Goal: Answer question/provide support

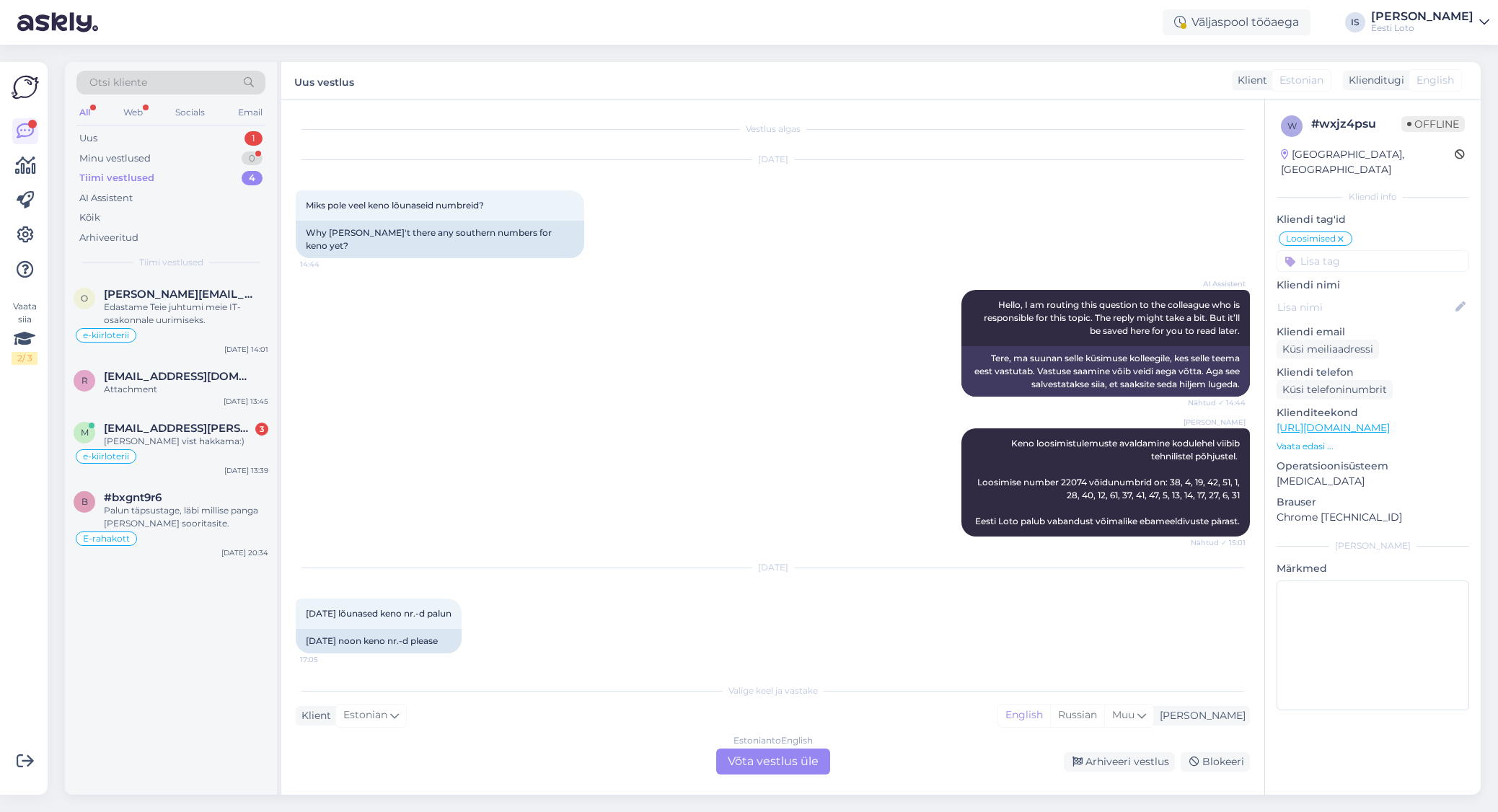
scroll to position [3162, 0]
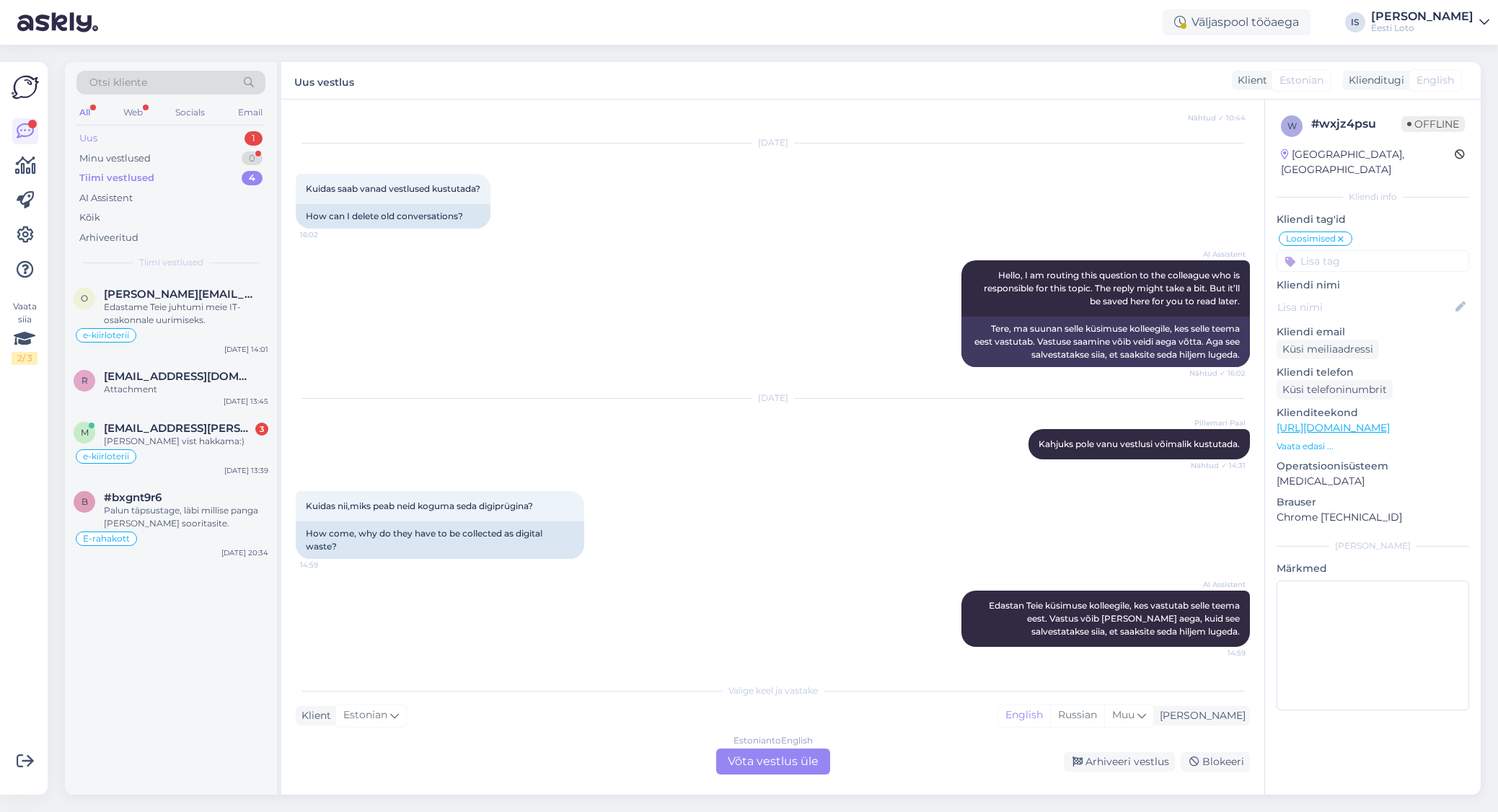
click at [88, 136] on div "Uus" at bounding box center [88, 138] width 18 height 15
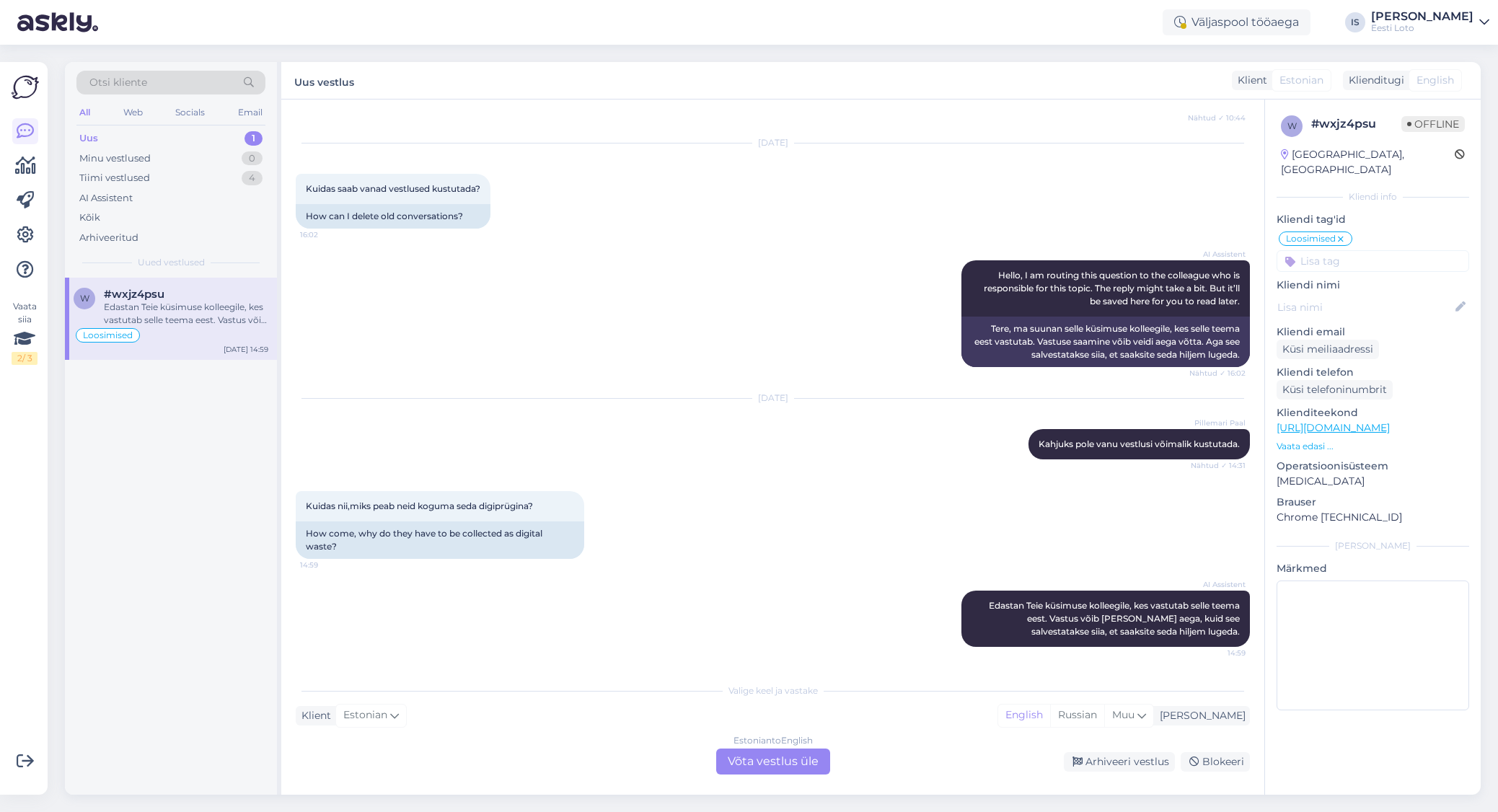
click at [150, 298] on span "#wxjz4psu" at bounding box center [134, 294] width 61 height 13
click at [140, 178] on div "Tiimi vestlused" at bounding box center [115, 178] width 70 height 15
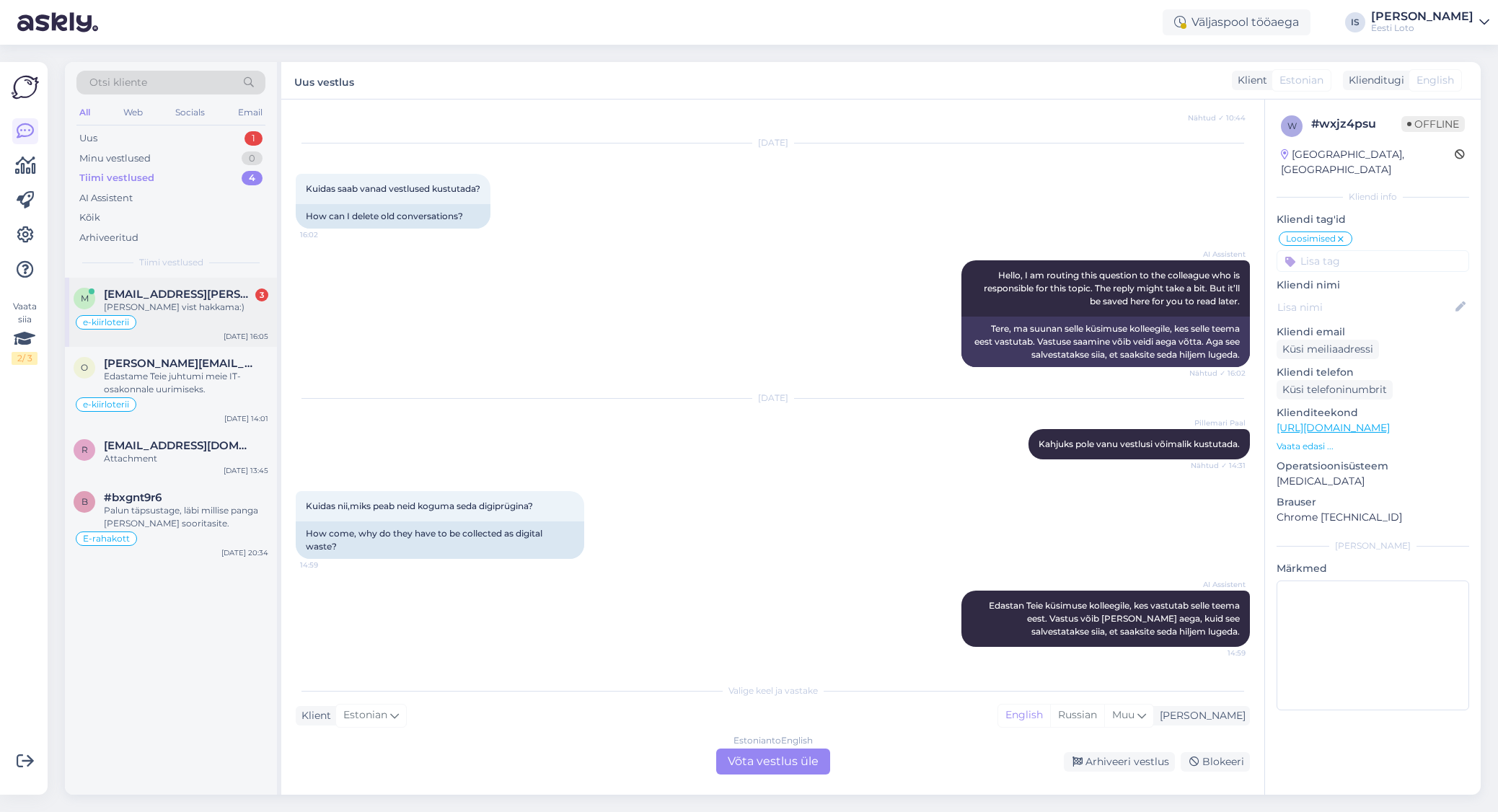
click at [125, 296] on span "[EMAIL_ADDRESS][PERSON_NAME][DOMAIN_NAME]" at bounding box center [179, 294] width 150 height 13
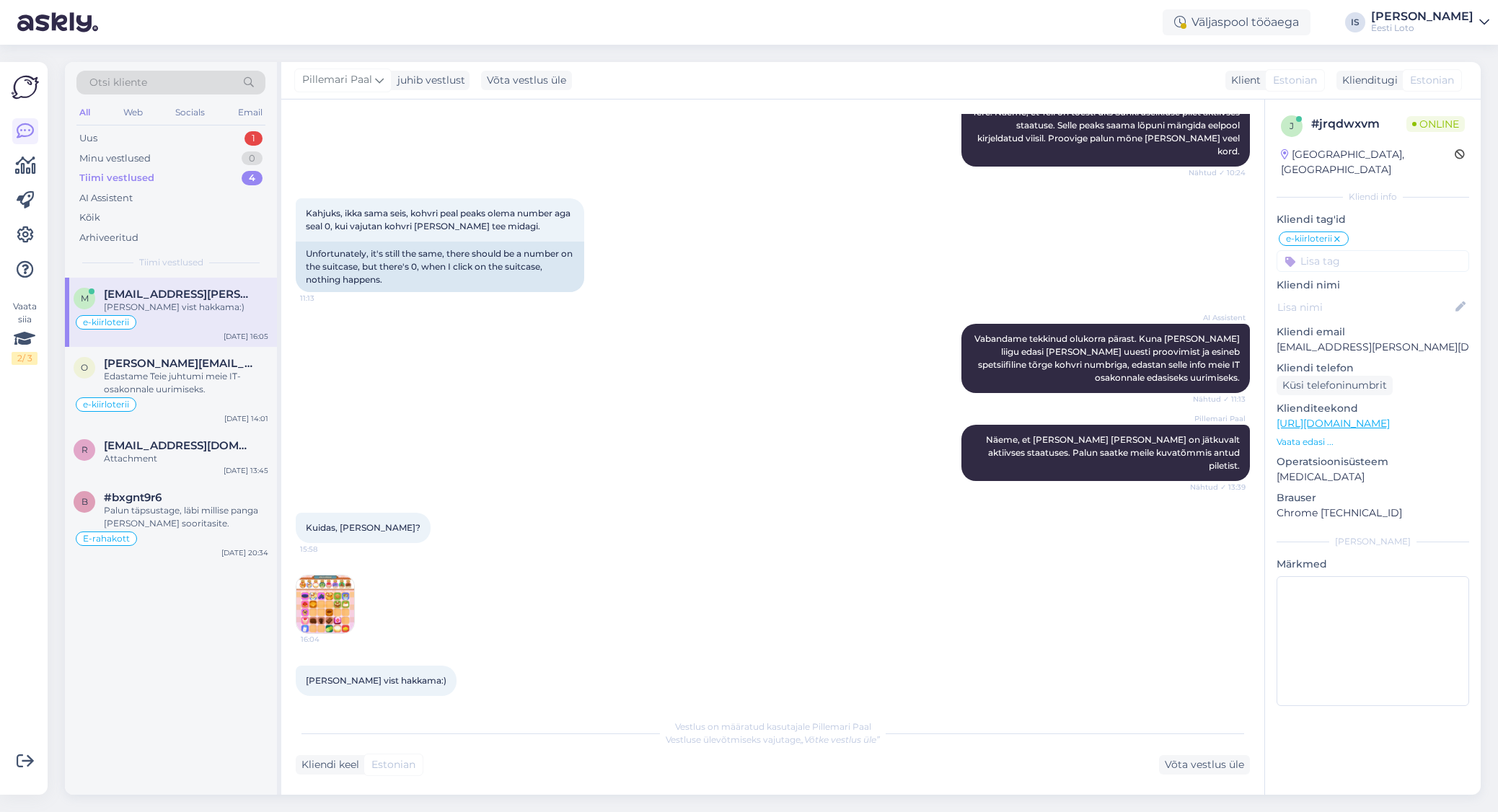
click at [325, 598] on img at bounding box center [325, 604] width 57 height 57
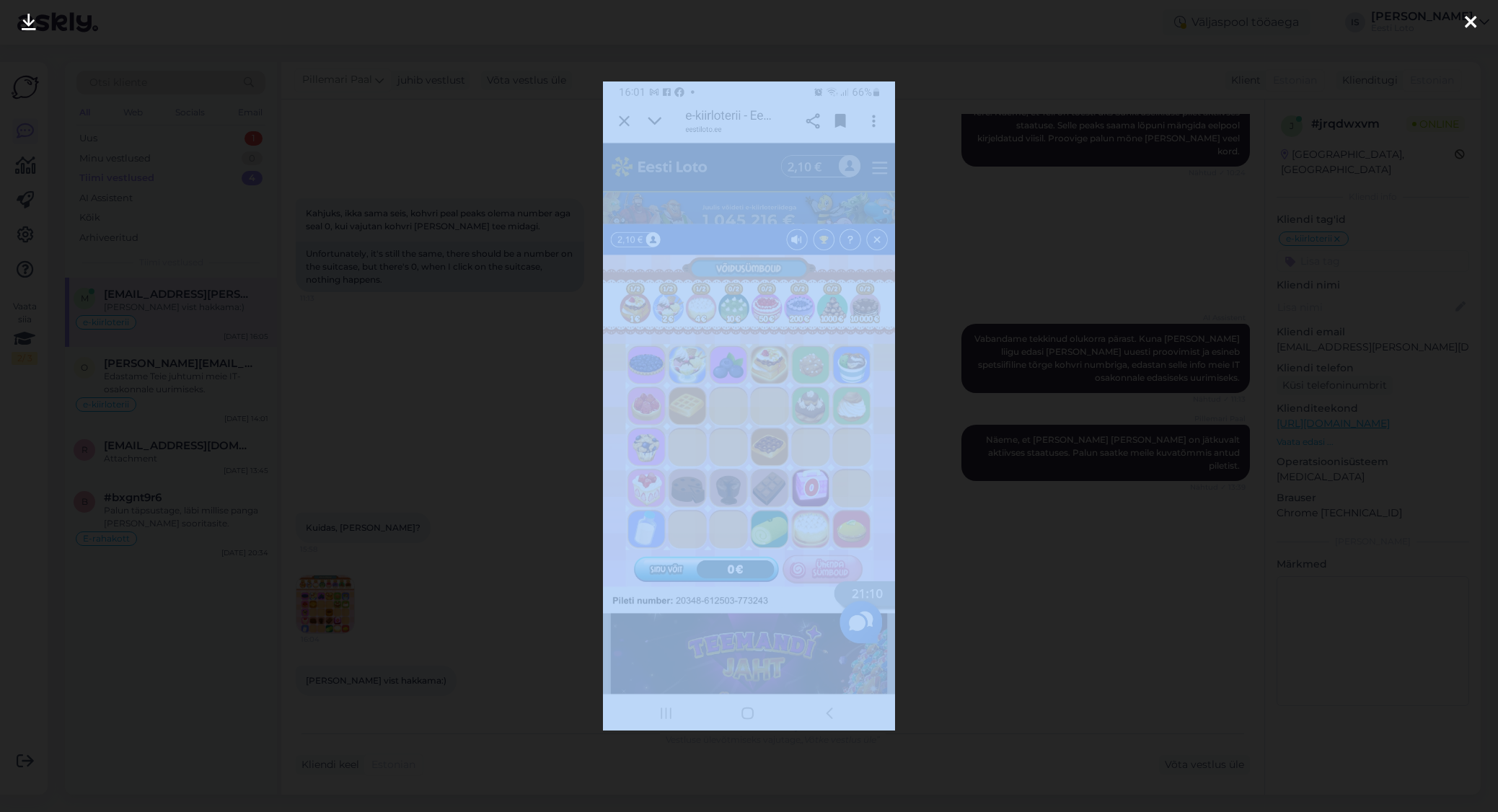
click at [325, 598] on div at bounding box center [749, 406] width 1498 height 812
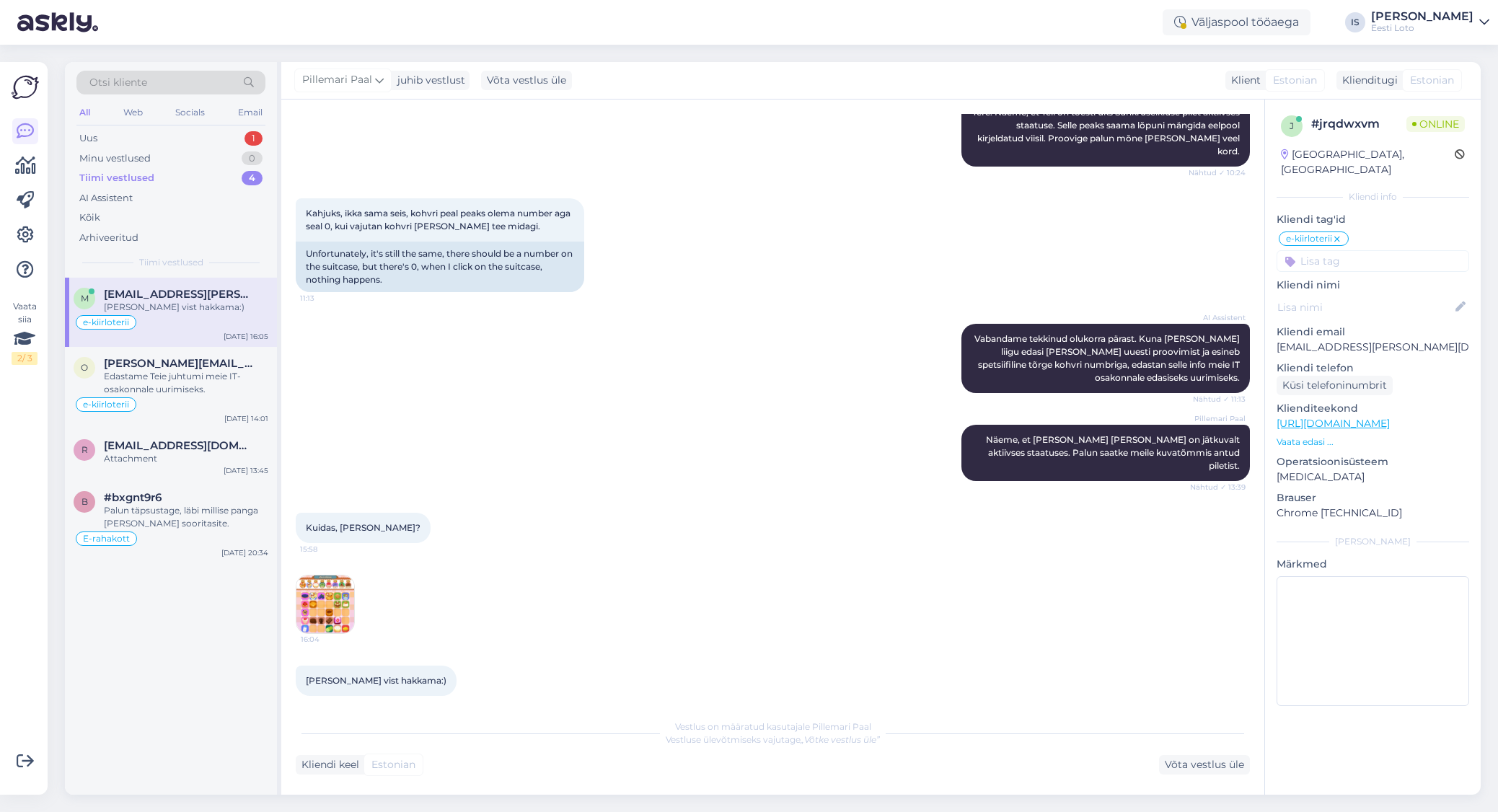
click at [307, 585] on img at bounding box center [325, 604] width 57 height 57
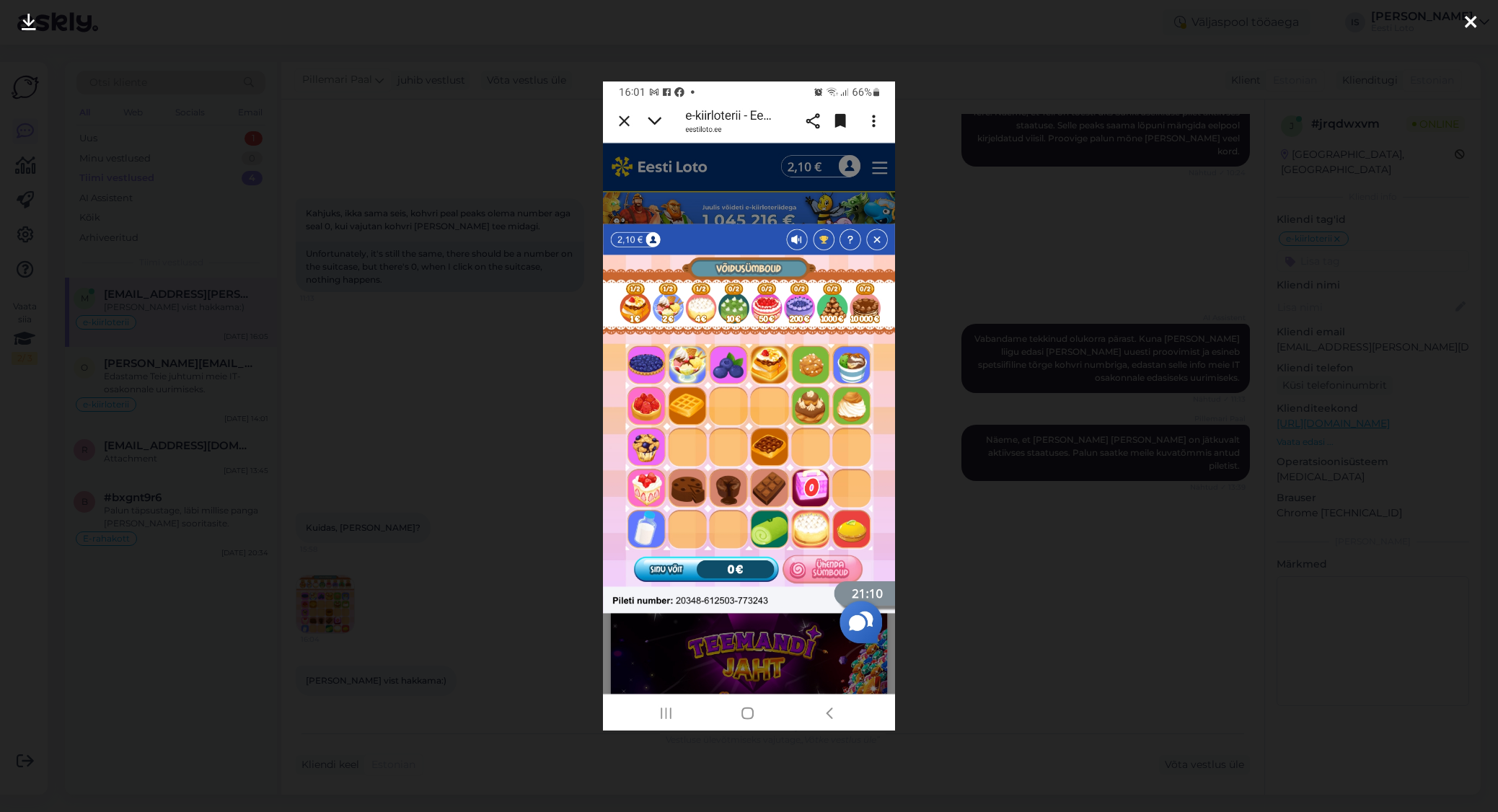
click at [1472, 17] on icon at bounding box center [1471, 23] width 11 height 19
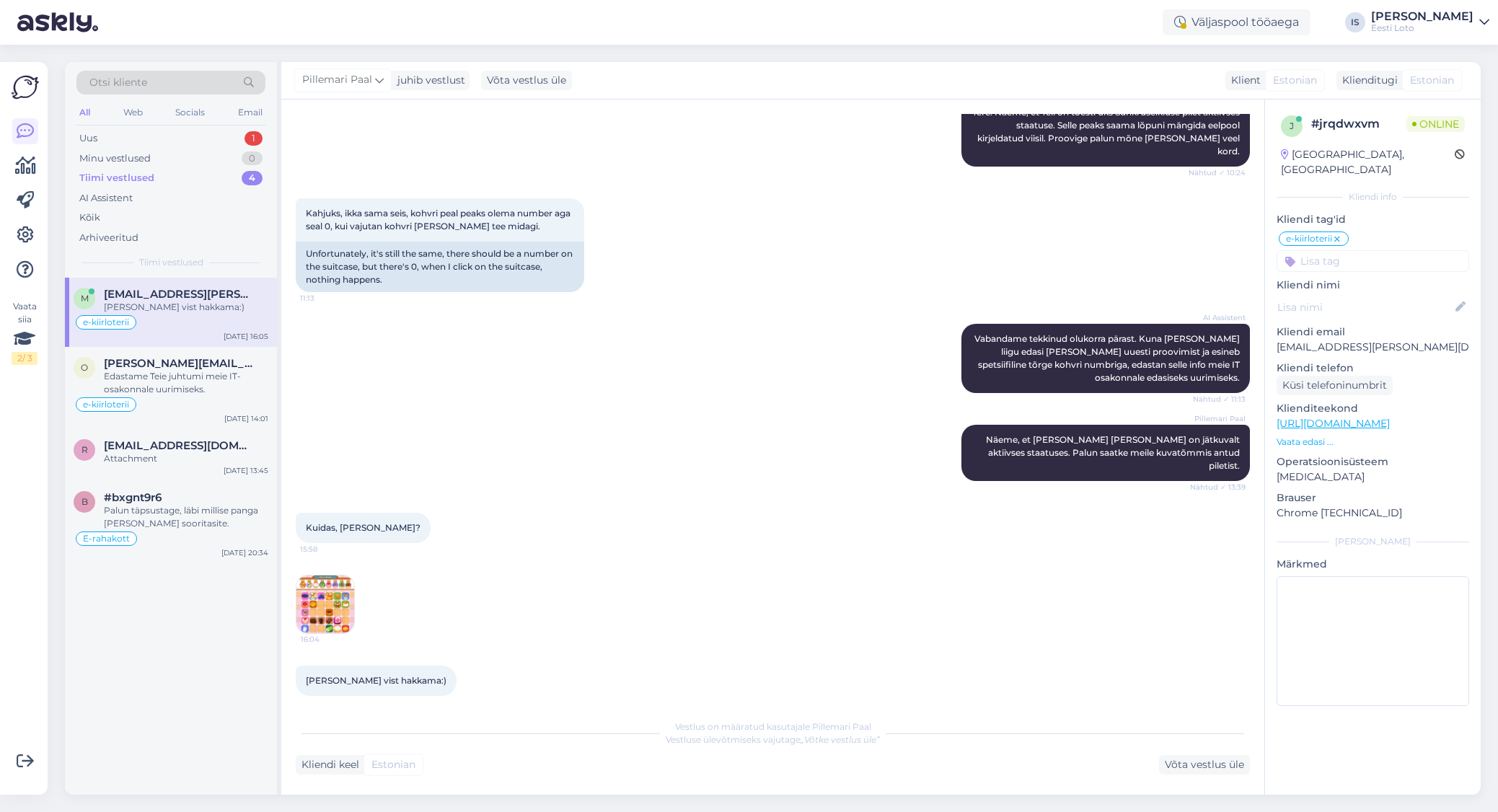
scroll to position [656, 0]
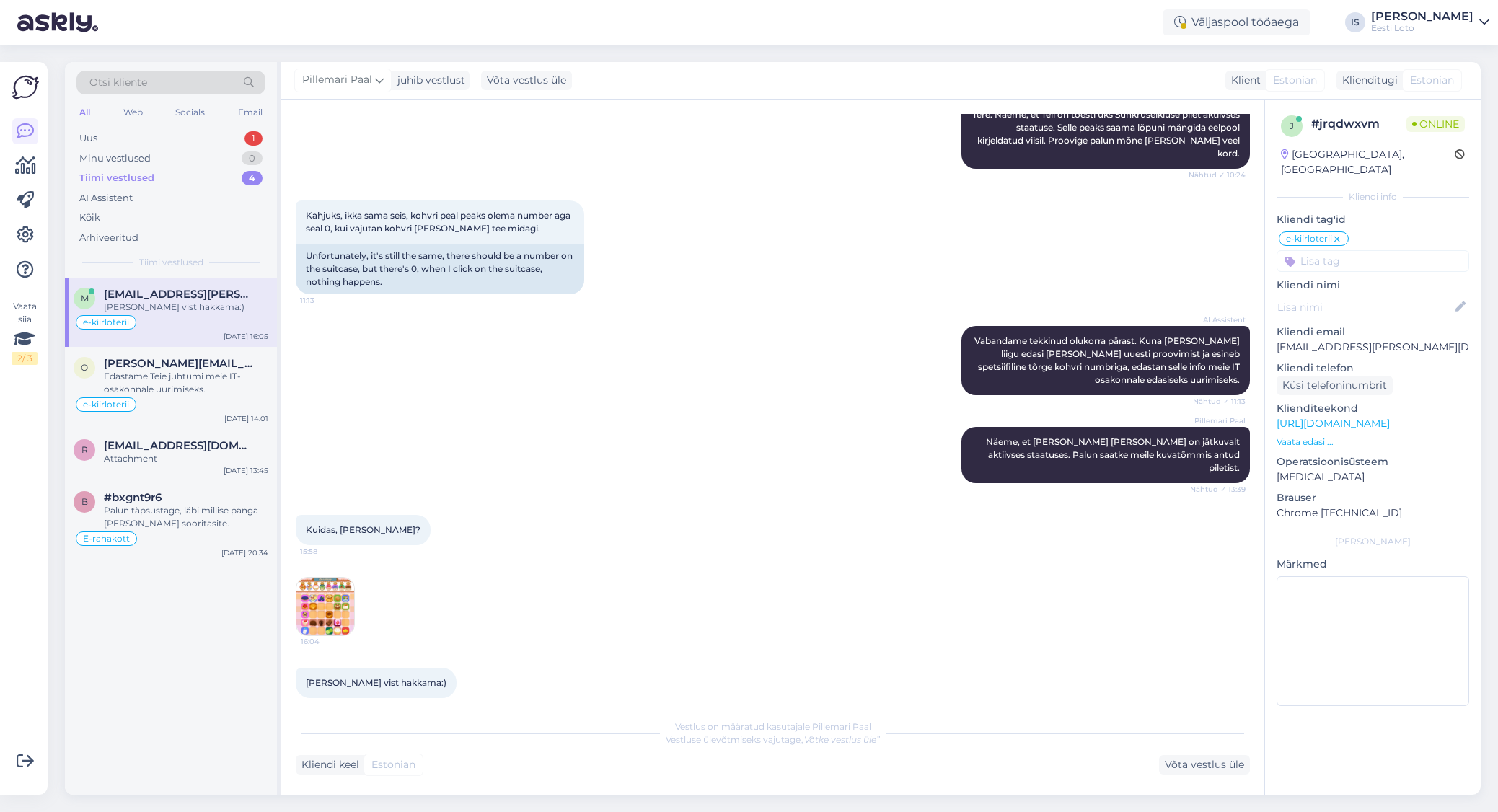
click at [336, 586] on img at bounding box center [325, 606] width 57 height 57
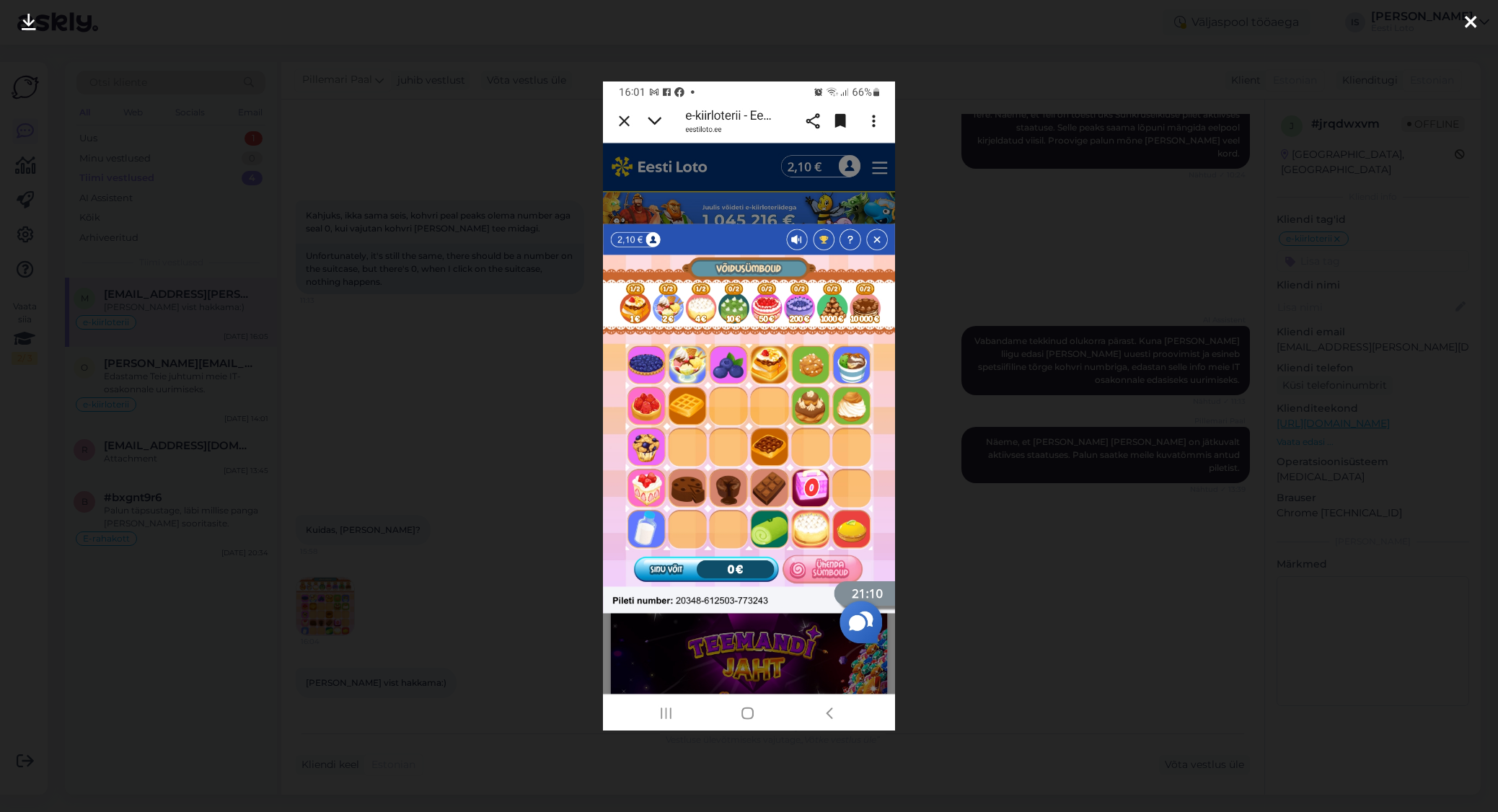
click at [1474, 22] on icon at bounding box center [1471, 23] width 11 height 19
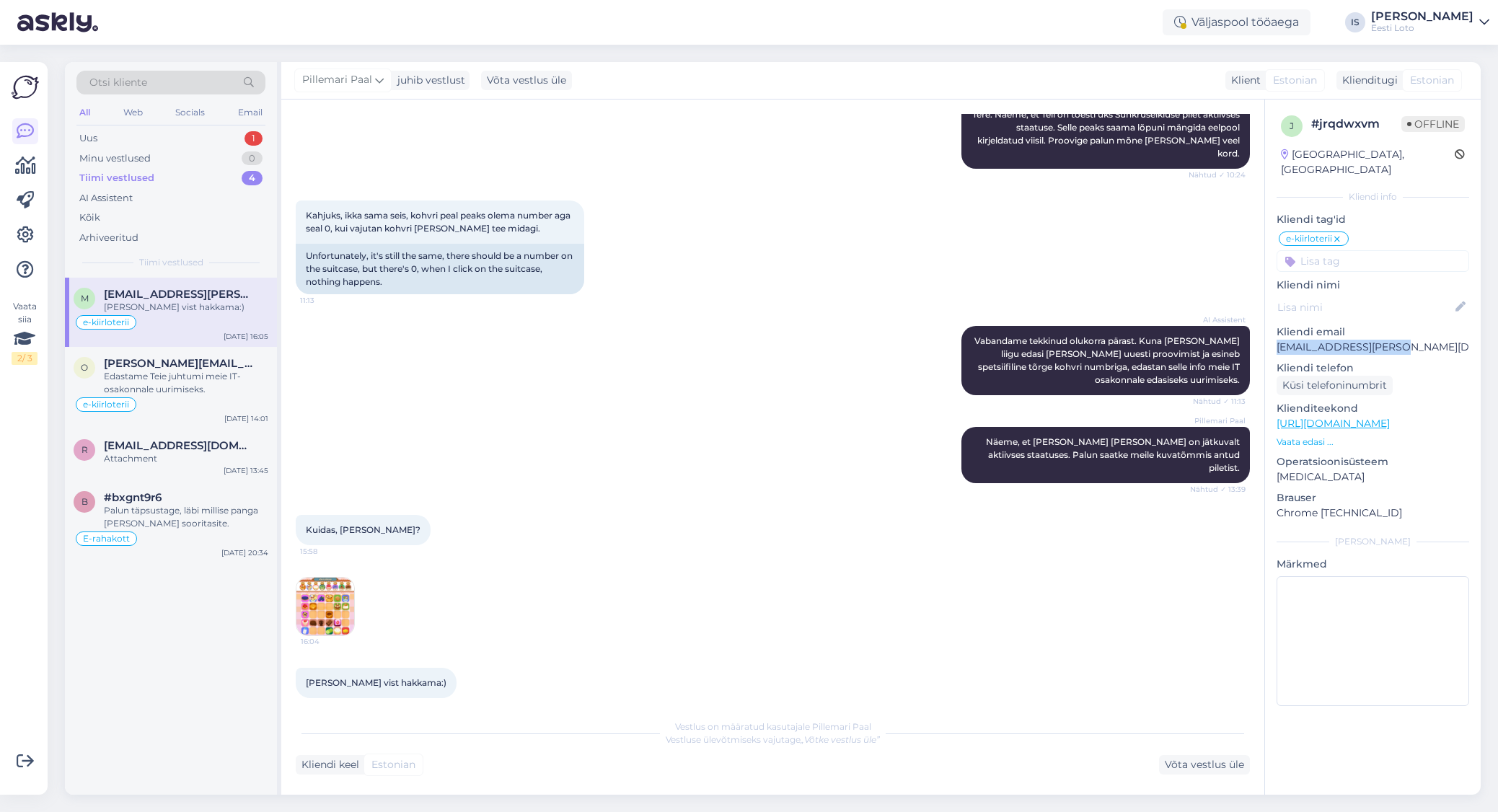
drag, startPoint x: 1405, startPoint y: 328, endPoint x: 1272, endPoint y: 338, distance: 133.4
click at [1272, 338] on div "j # jrqdwxvm Offline [GEOGRAPHIC_DATA], [GEOGRAPHIC_DATA] Kliendi info Kliendi …" at bounding box center [1373, 413] width 215 height 628
copy p "[EMAIL_ADDRESS][PERSON_NAME][DOMAIN_NAME]"
click at [131, 138] on div "Uus 2" at bounding box center [170, 138] width 189 height 20
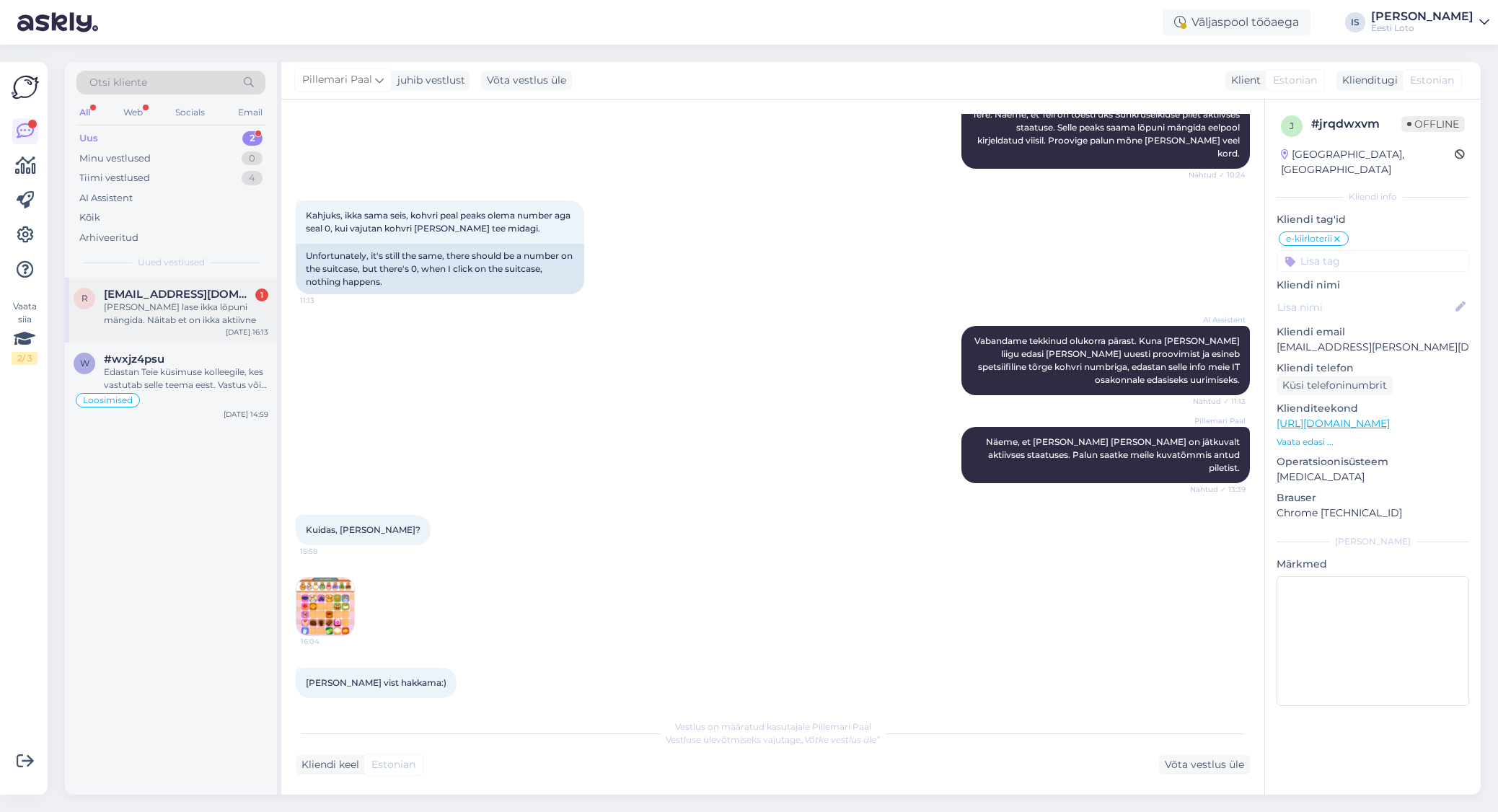
click at [166, 317] on div "[PERSON_NAME] lase ikka lõpuni mängida. Näitab et on ikka aktiivne" at bounding box center [186, 314] width 165 height 26
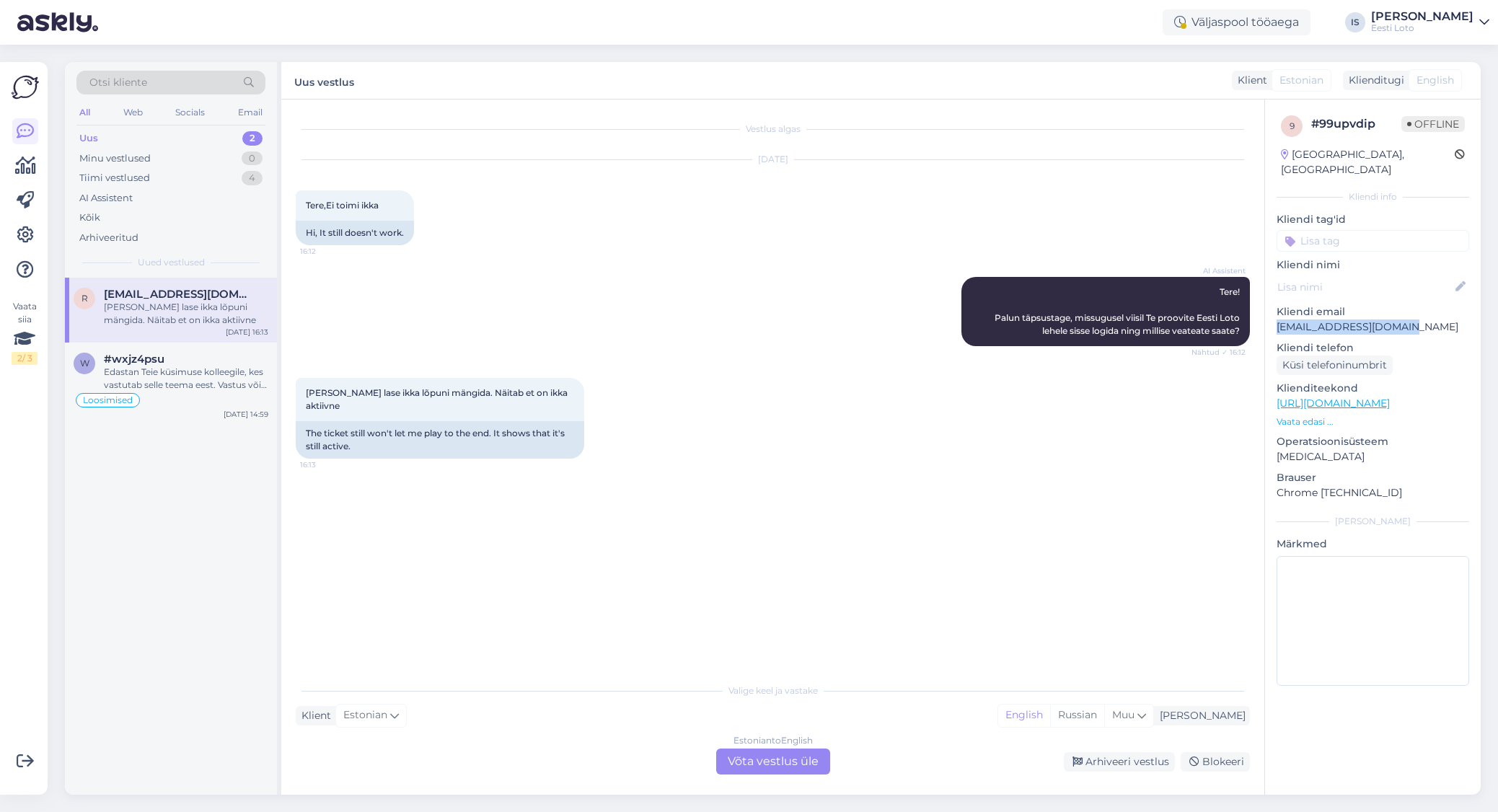
drag, startPoint x: 1401, startPoint y: 310, endPoint x: 1270, endPoint y: 314, distance: 131.1
click at [1271, 314] on div "9 # 99upvdip Offline [GEOGRAPHIC_DATA], [GEOGRAPHIC_DATA] Kliendi info Kliendi …" at bounding box center [1373, 404] width 215 height 607
copy p "[EMAIL_ADDRESS][DOMAIN_NAME]"
